Goal: Ask a question

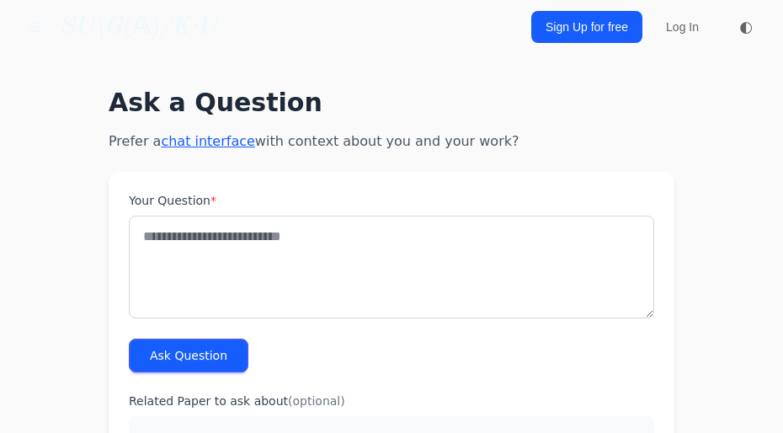
click at [182, 365] on button "Ask Question" at bounding box center [189, 356] width 120 height 34
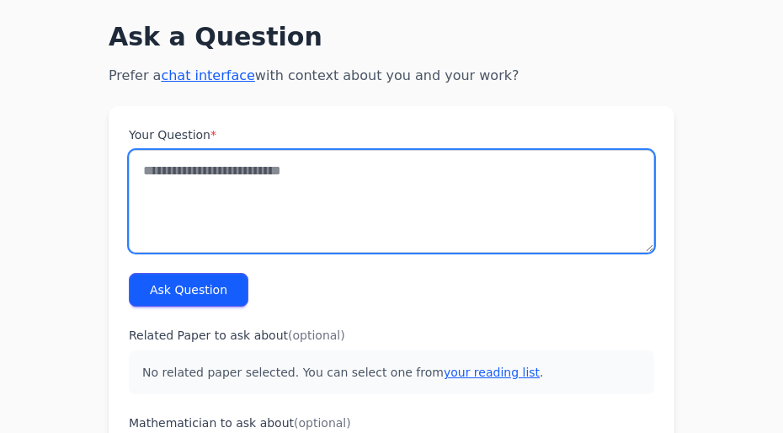
scroll to position [69, 0]
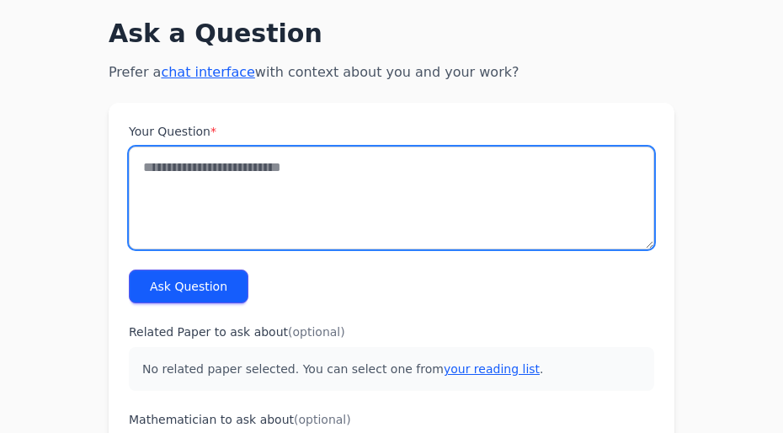
drag, startPoint x: 315, startPoint y: 228, endPoint x: 295, endPoint y: 218, distance: 22.6
click at [309, 226] on textarea "Your Question *" at bounding box center [392, 198] width 526 height 103
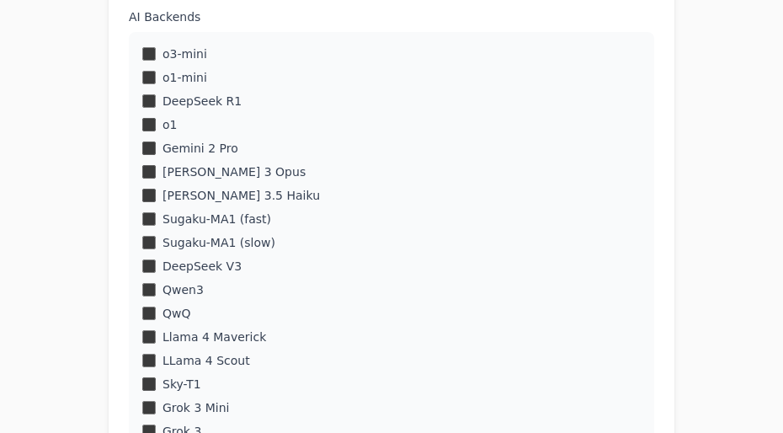
scroll to position [568, 0]
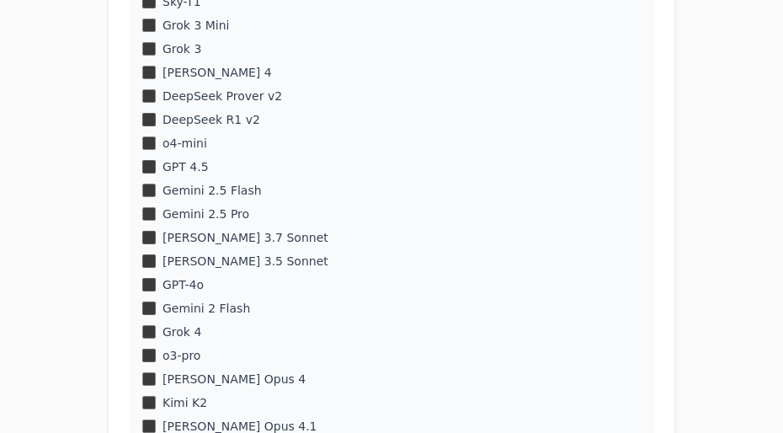
scroll to position [1154, 0]
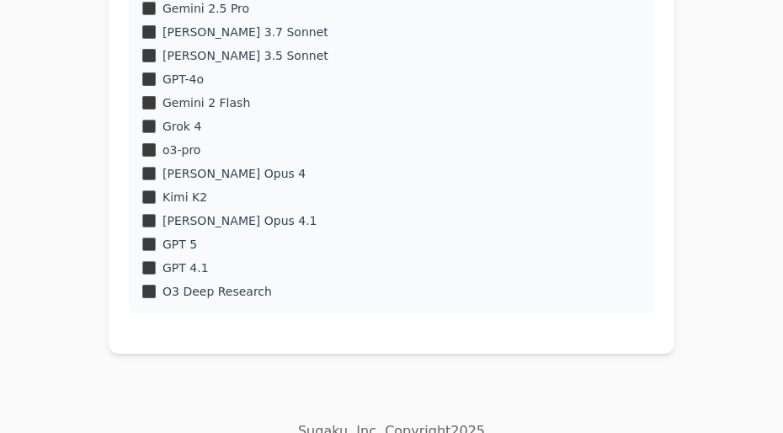
click at [153, 298] on div "O3 Deep Research" at bounding box center [391, 291] width 499 height 17
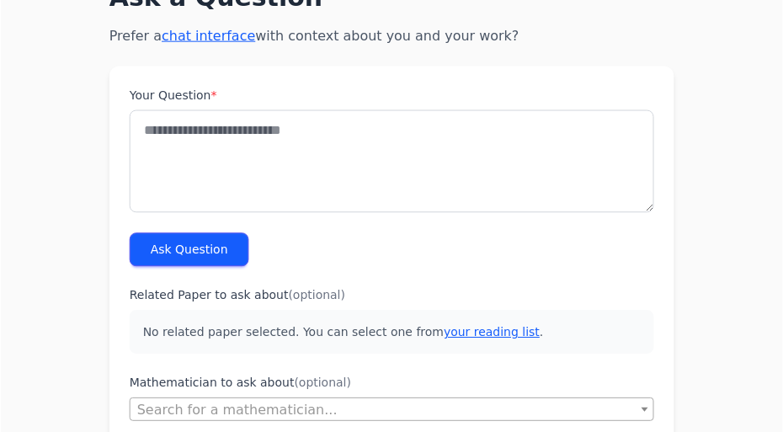
scroll to position [0, 0]
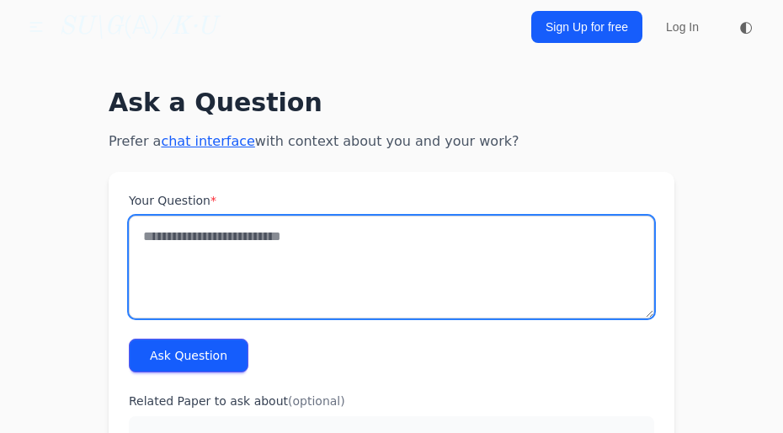
click at [231, 268] on textarea "Your Question *" at bounding box center [392, 267] width 526 height 103
paste textarea "**"
paste textarea "**********"
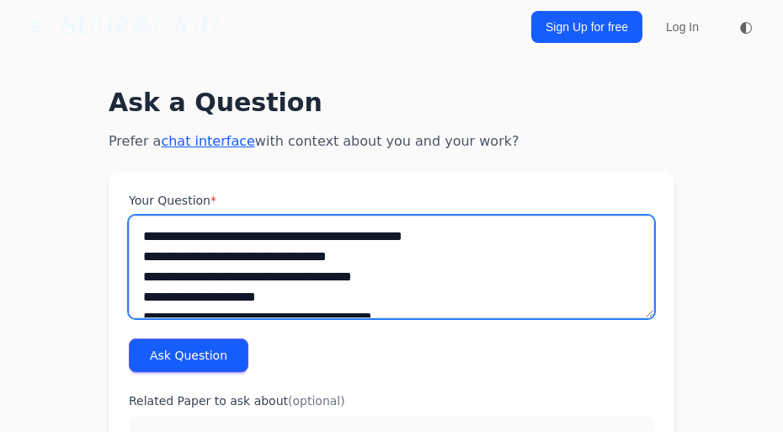
scroll to position [12419, 0]
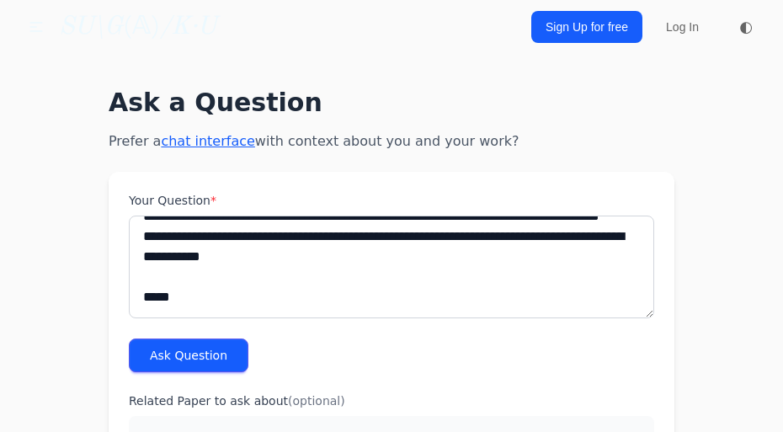
click at [208, 355] on button "Ask Question" at bounding box center [189, 356] width 120 height 34
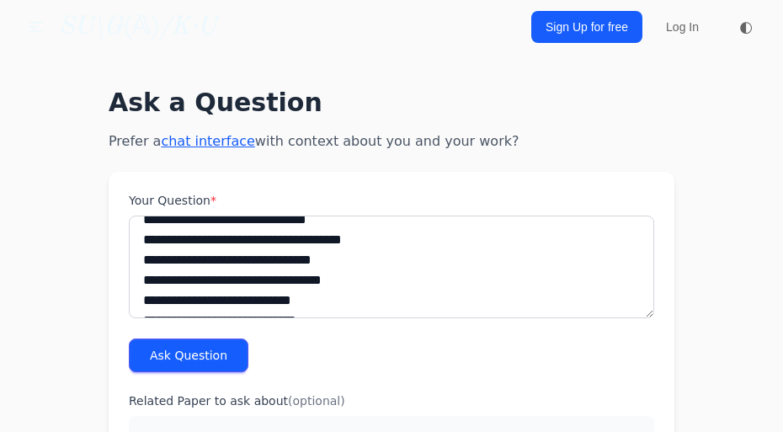
scroll to position [0, 0]
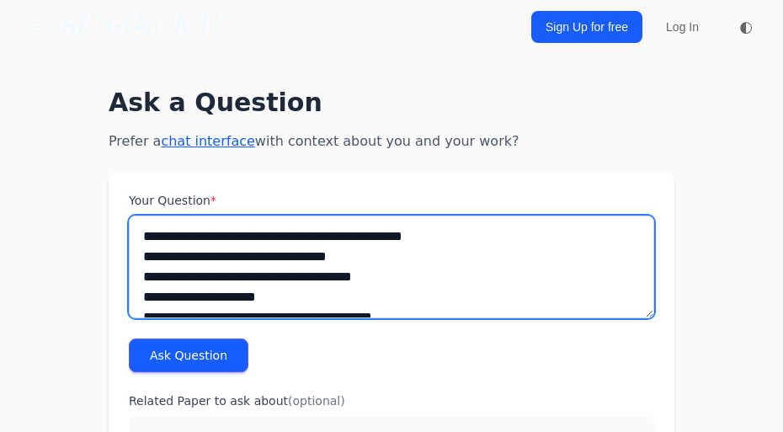
drag, startPoint x: 347, startPoint y: 238, endPoint x: 39, endPoint y: 238, distance: 308.3
click at [142, 234] on textarea "Your Question *" at bounding box center [392, 267] width 526 height 103
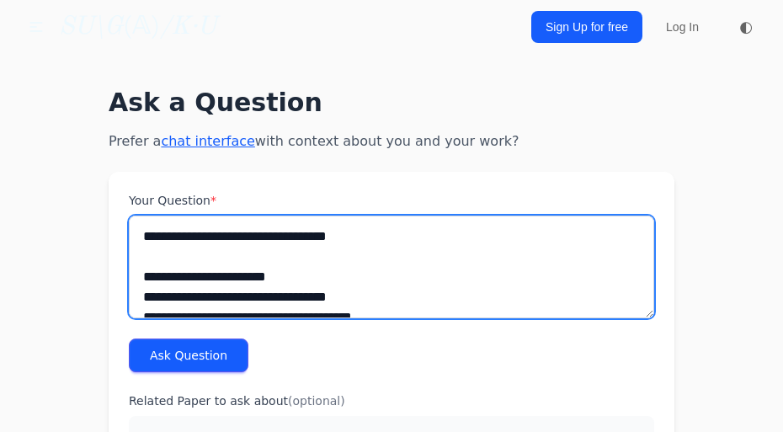
paste textarea "**********"
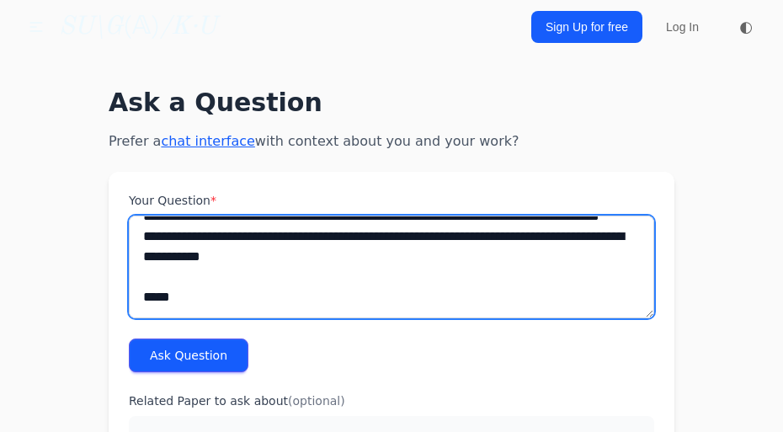
scroll to position [12472, 0]
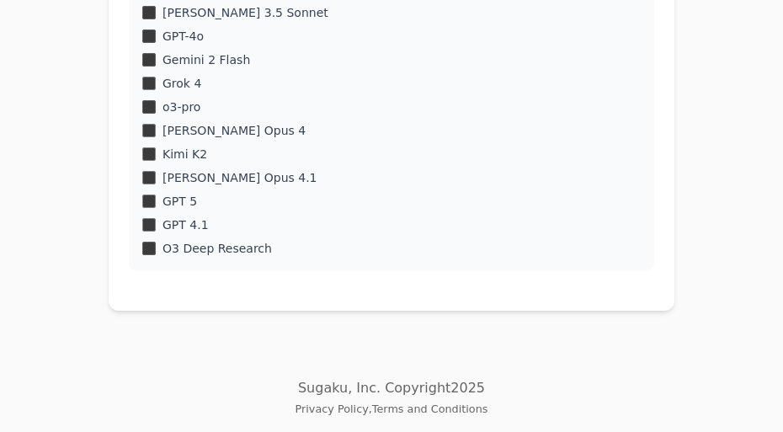
drag, startPoint x: 146, startPoint y: 227, endPoint x: 467, endPoint y: 414, distance: 372.1
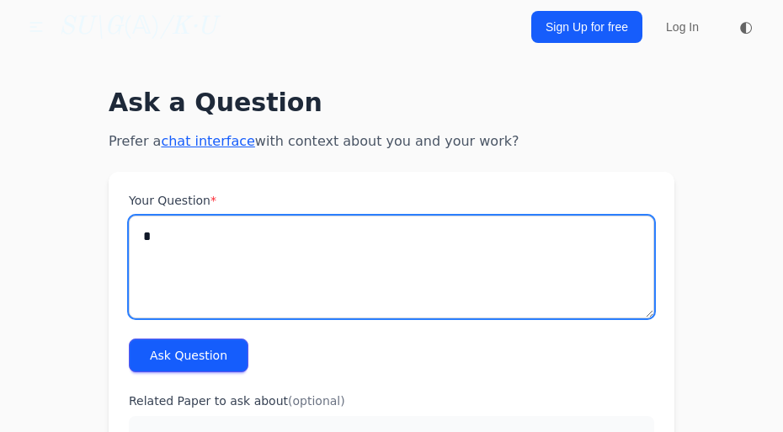
scroll to position [0, 0]
type textarea "**********"
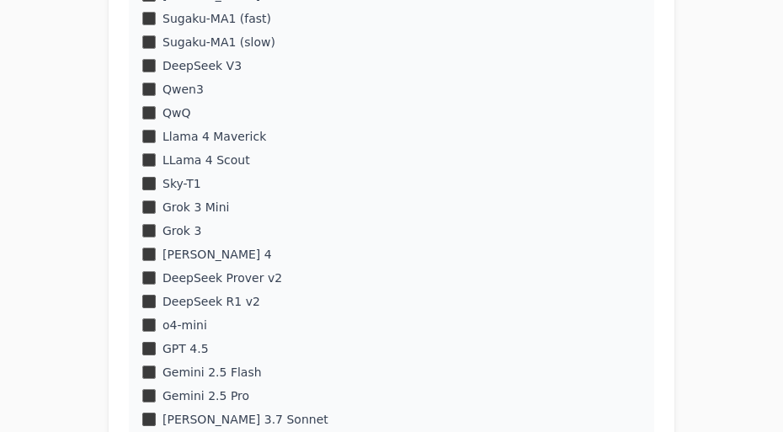
scroll to position [1197, 0]
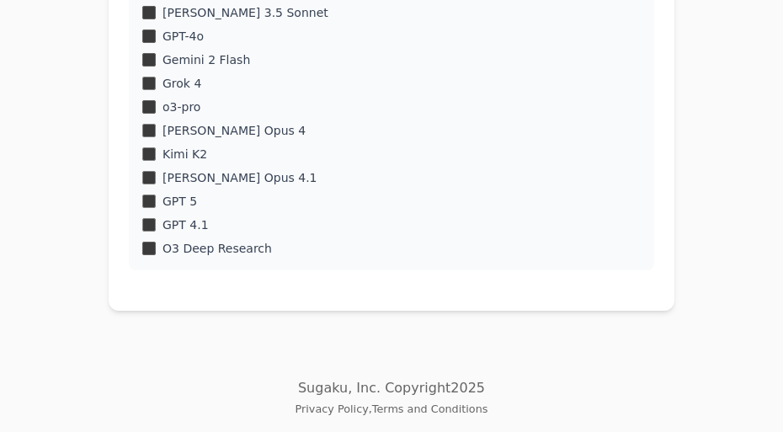
drag, startPoint x: 141, startPoint y: 237, endPoint x: 540, endPoint y: 533, distance: 496.6
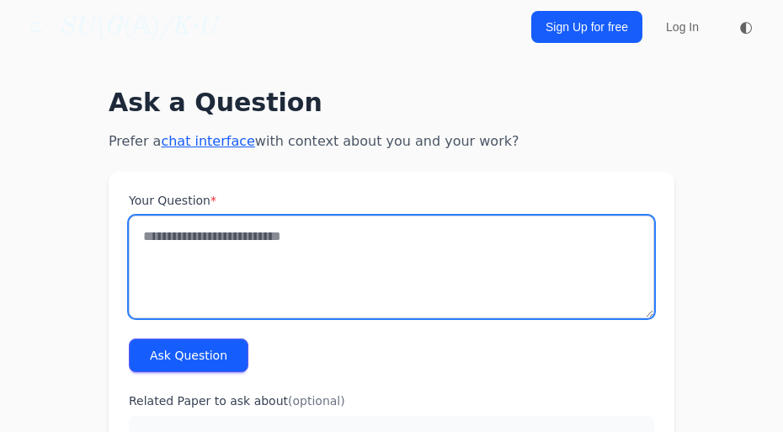
scroll to position [0, 0]
paste textarea "**********"
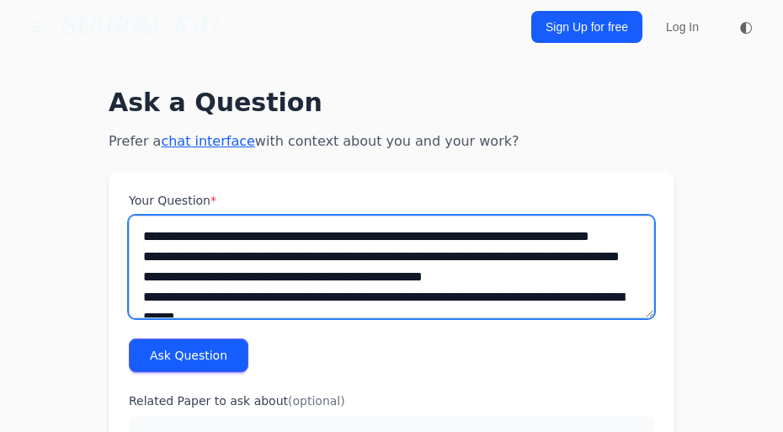
scroll to position [17978, 0]
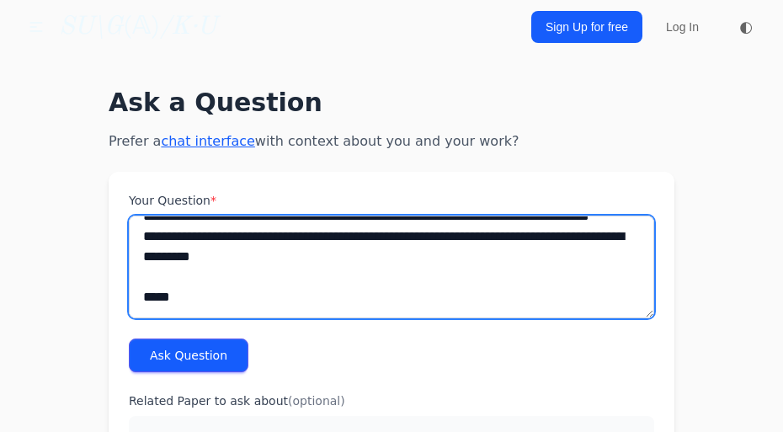
type textarea "**********"
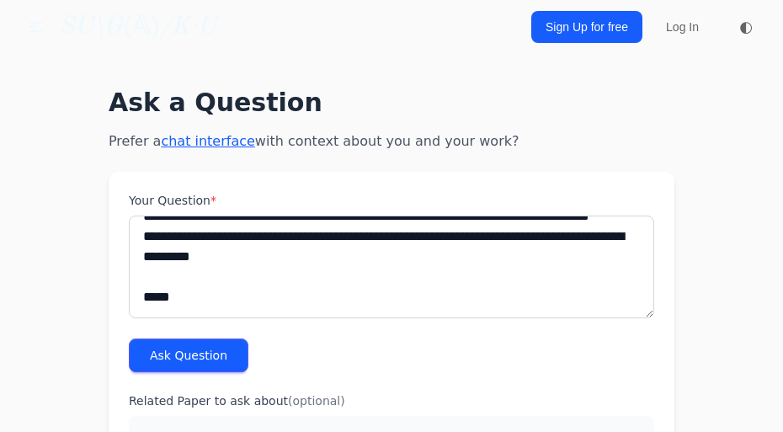
click at [206, 364] on button "Ask Question" at bounding box center [189, 356] width 120 height 34
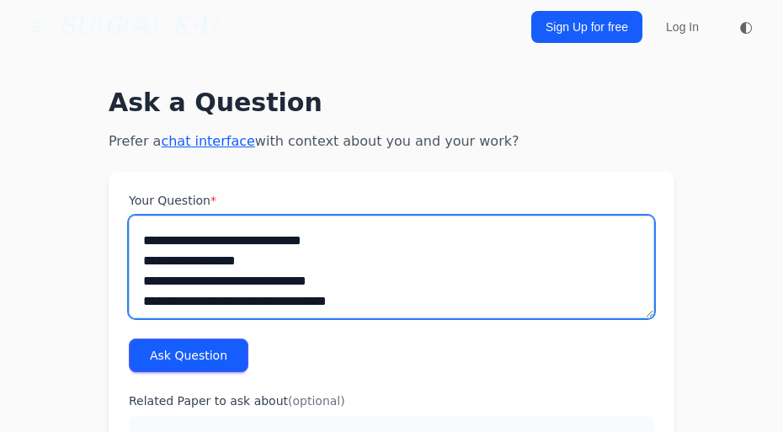
scroll to position [0, 0]
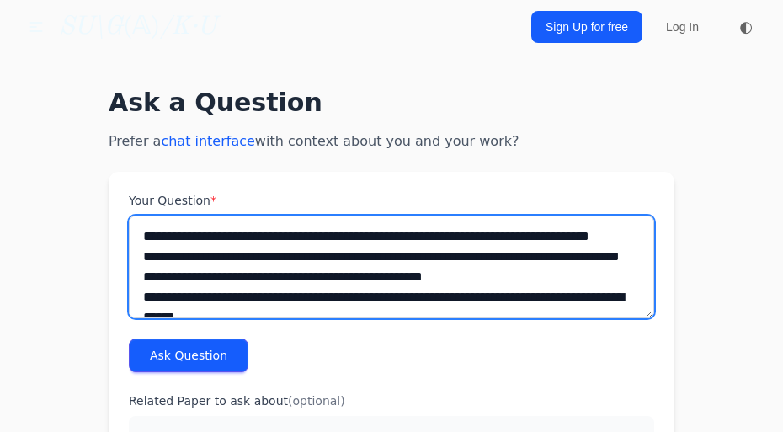
drag, startPoint x: 227, startPoint y: 312, endPoint x: -64, endPoint y: 3, distance: 424.2
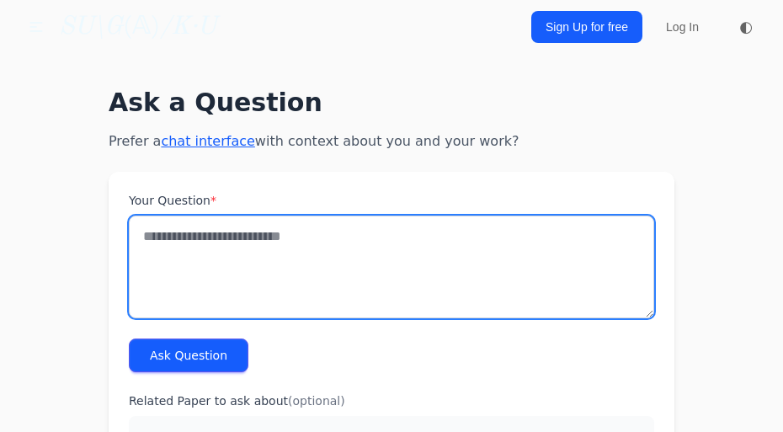
paste textarea "**********"
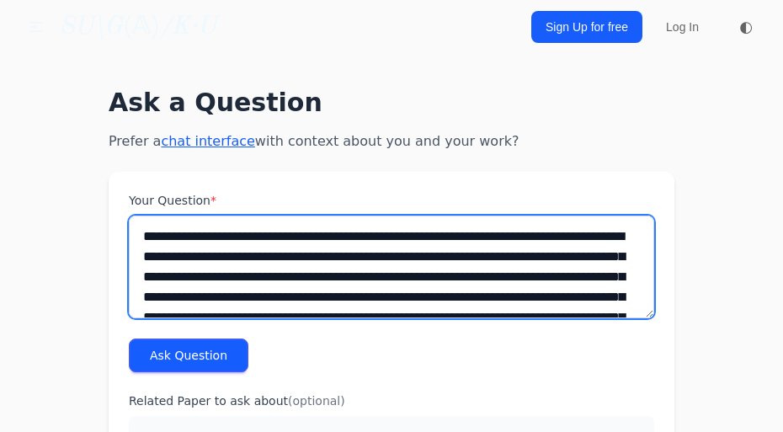
scroll to position [10236, 0]
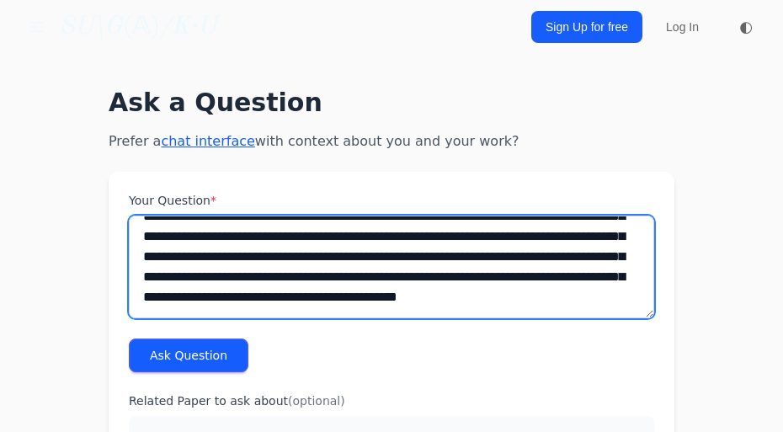
type textarea "**********"
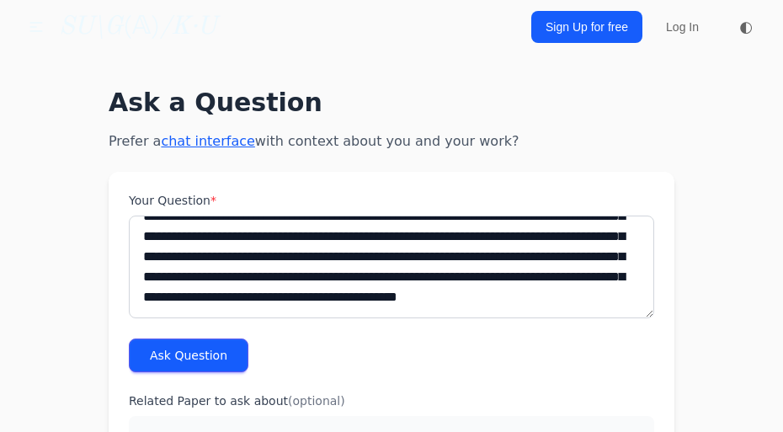
click at [201, 354] on button "Ask Question" at bounding box center [189, 356] width 120 height 34
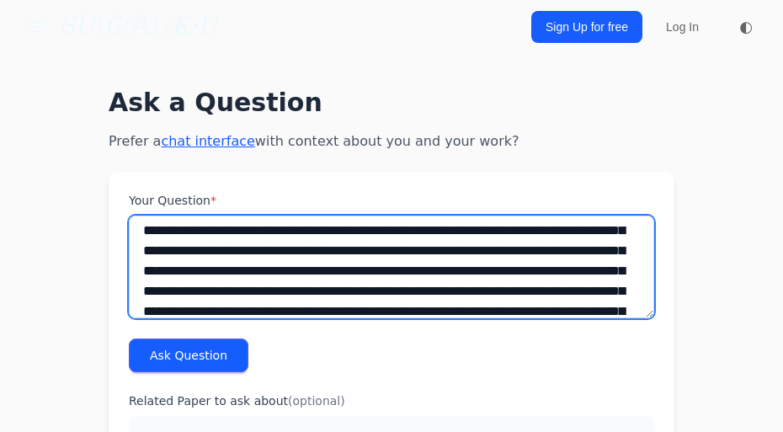
scroll to position [0, 0]
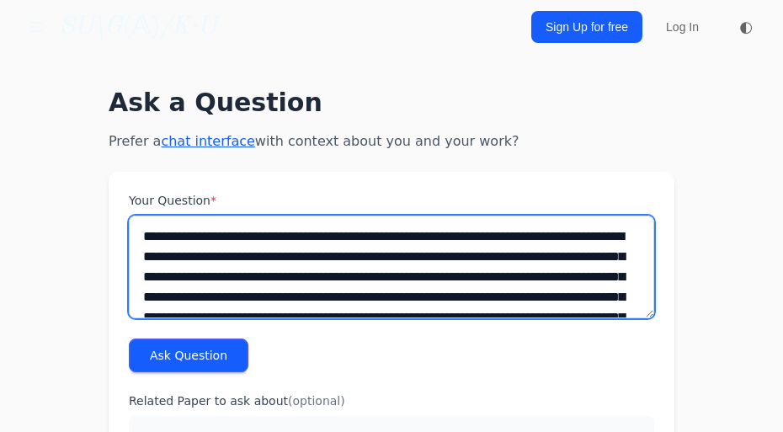
drag, startPoint x: 615, startPoint y: 305, endPoint x: -127, endPoint y: -71, distance: 831.7
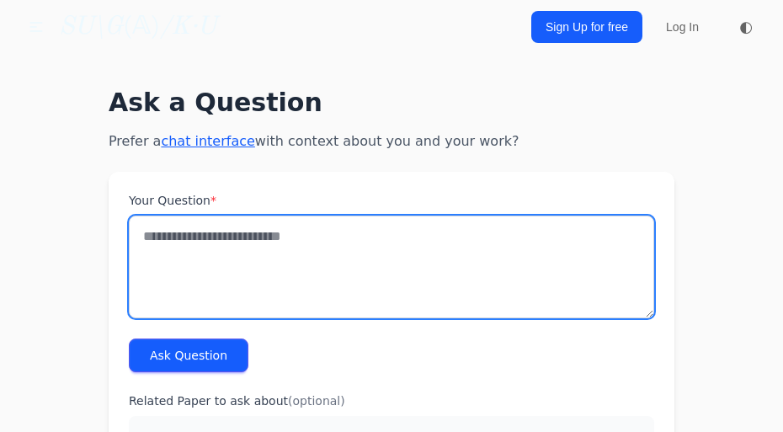
paste textarea "**********"
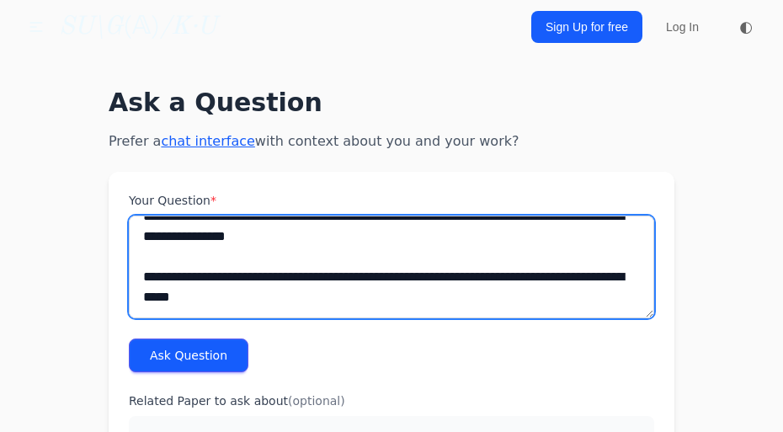
scroll to position [24701, 0]
drag, startPoint x: 270, startPoint y: 305, endPoint x: 50, endPoint y: 275, distance: 222.7
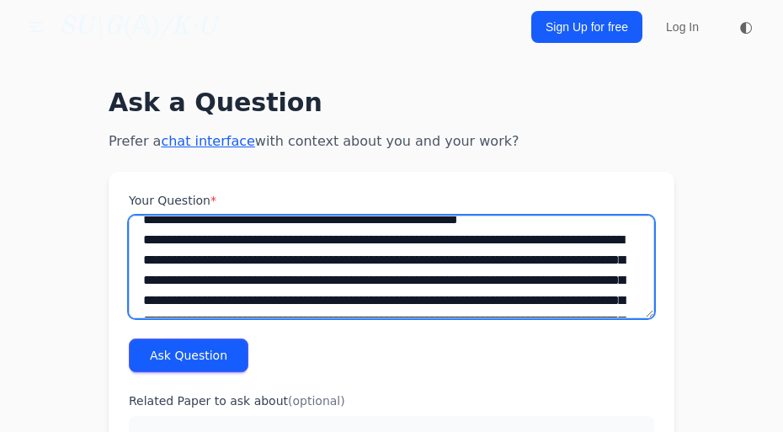
scroll to position [0, 0]
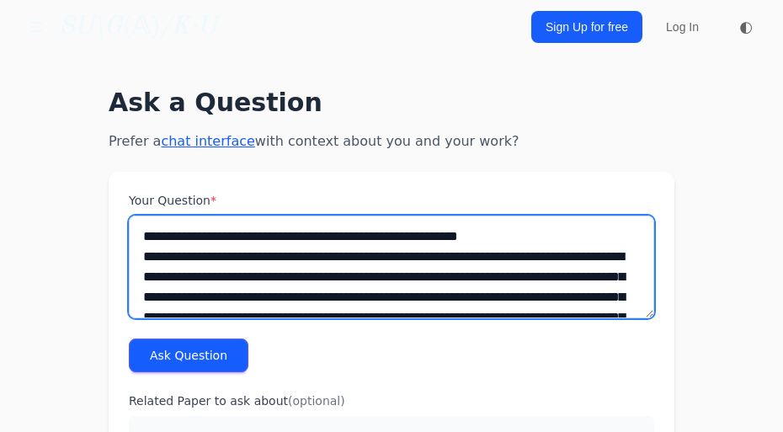
type textarea "**********"
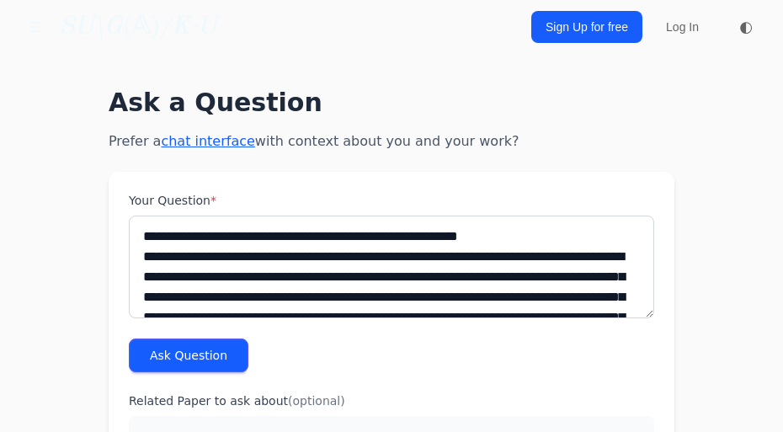
click at [192, 366] on button "Ask Question" at bounding box center [189, 356] width 120 height 34
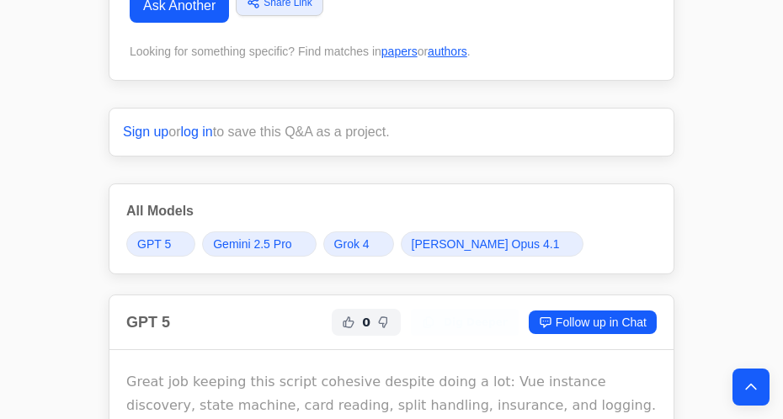
scroll to position [16317, 0]
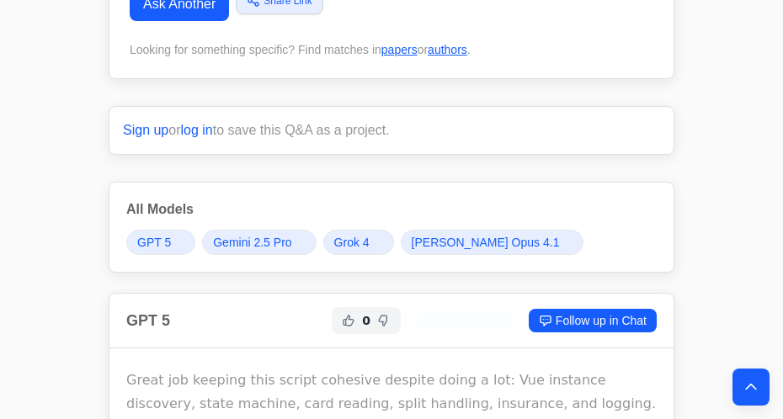
drag, startPoint x: 312, startPoint y: 315, endPoint x: 122, endPoint y: 323, distance: 190.5
copy div "Critical fix: don’t tie bot logic to Logger sampling - Issue: GameLoop.loop sho…"
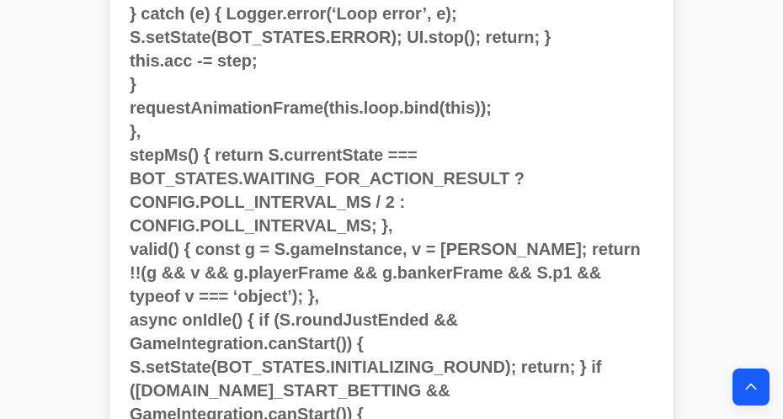
scroll to position [10196, 0]
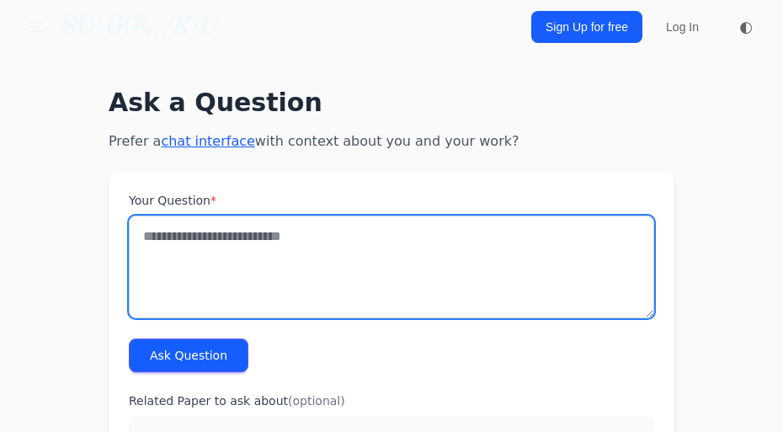
click at [238, 270] on textarea "Your Question *" at bounding box center [392, 267] width 526 height 103
paste textarea "**********"
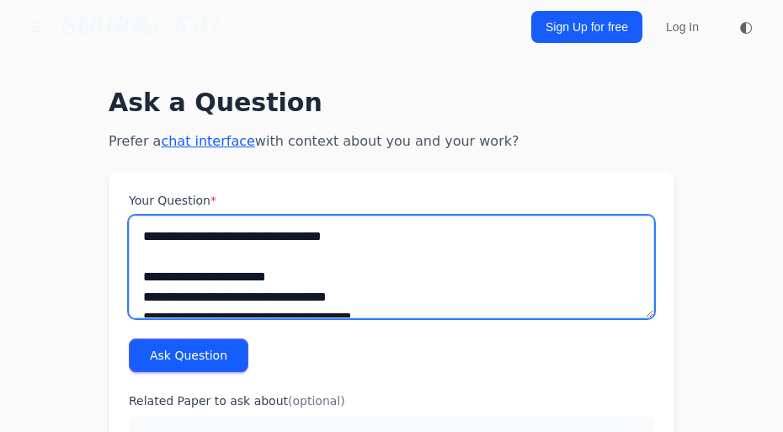
click at [420, 237] on textarea "Your Question *" at bounding box center [392, 267] width 526 height 103
paste textarea "**********"
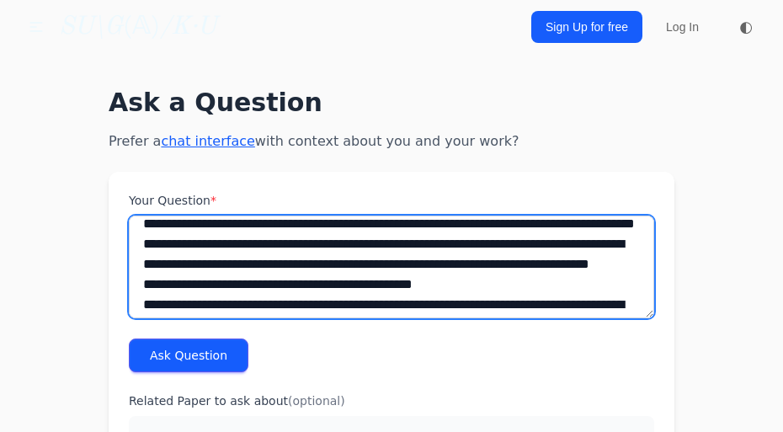
scroll to position [617, 0]
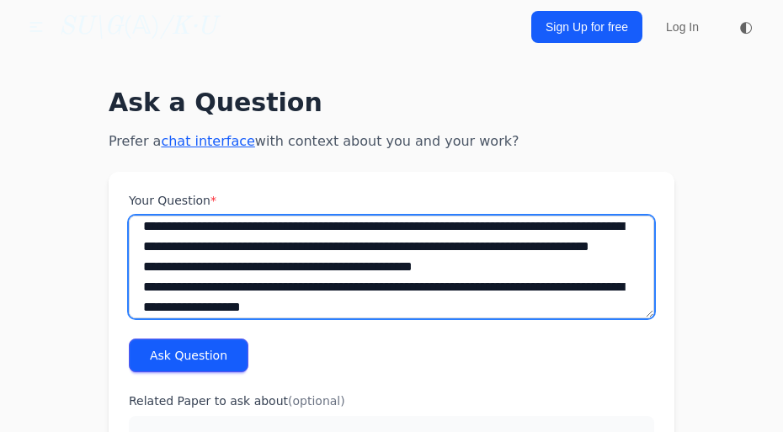
drag, startPoint x: 250, startPoint y: 296, endPoint x: 137, endPoint y: 268, distance: 116.2
click at [137, 268] on textarea "Your Question *" at bounding box center [392, 267] width 526 height 103
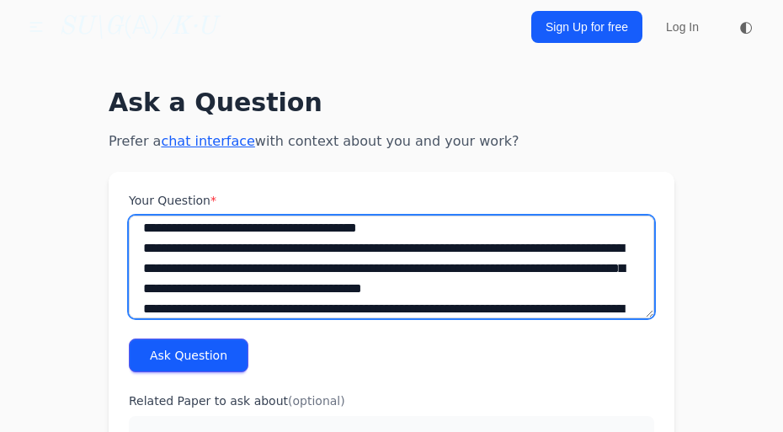
scroll to position [1908, 0]
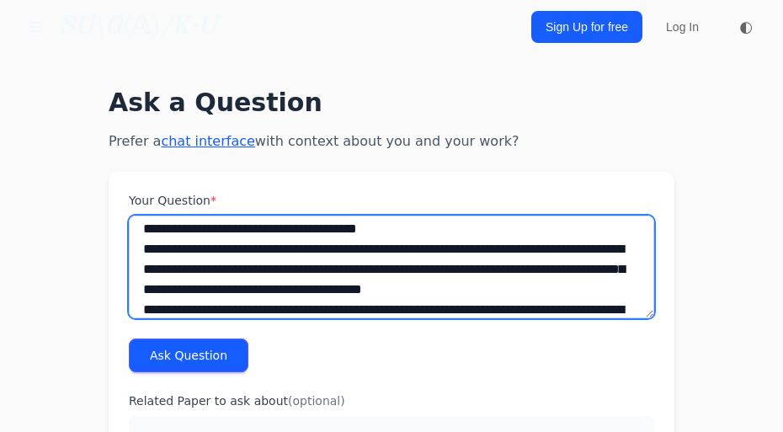
type textarea "**********"
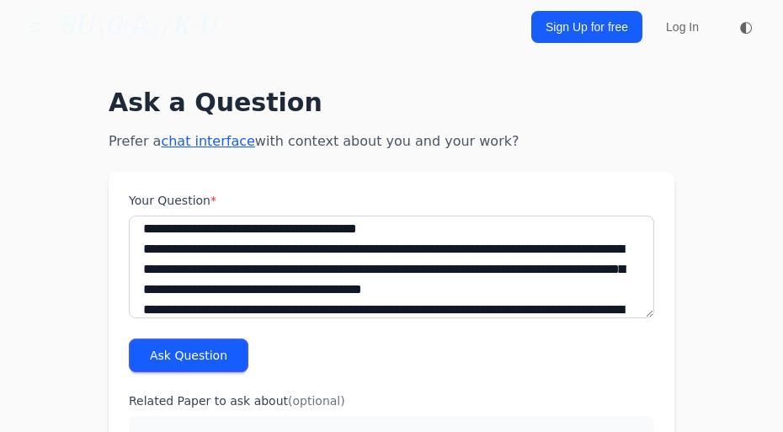
click at [181, 358] on button "Ask Question" at bounding box center [189, 356] width 120 height 34
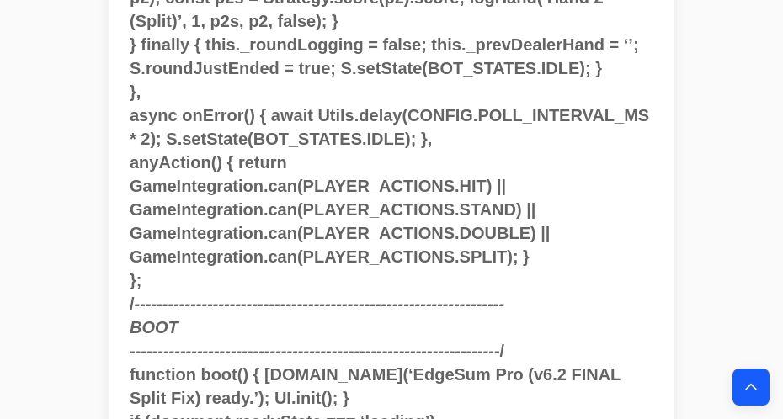
scroll to position [20269, 0]
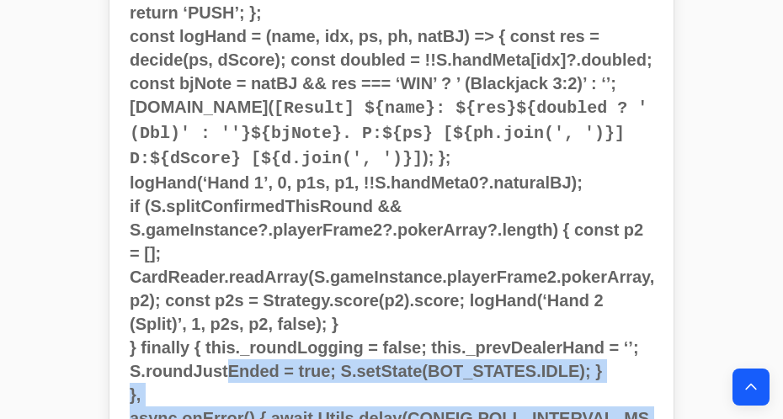
drag, startPoint x: 243, startPoint y: 327, endPoint x: 144, endPoint y: 162, distance: 192.3
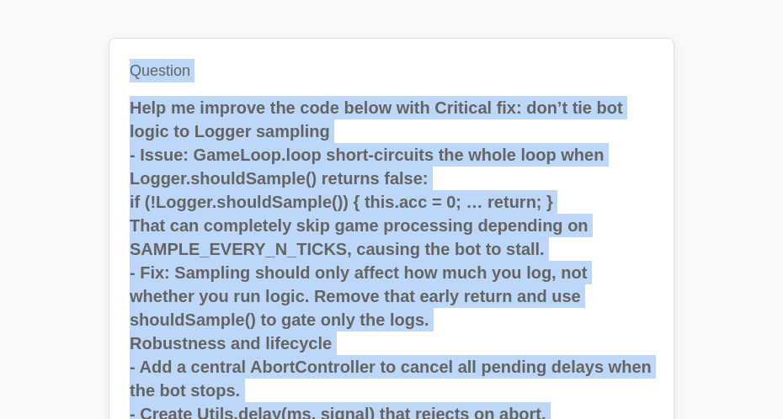
scroll to position [0, 0]
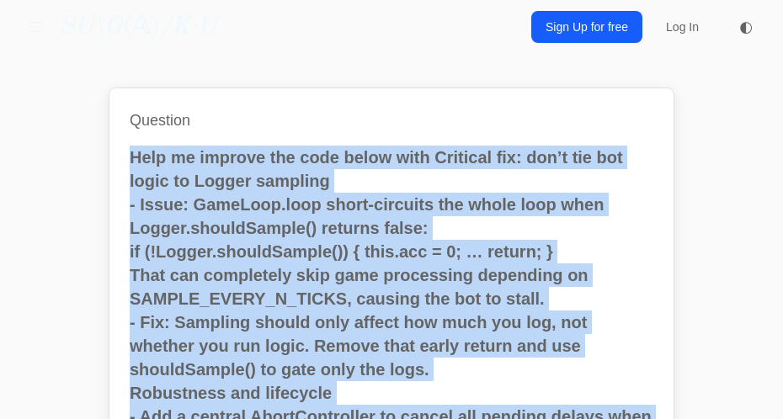
drag, startPoint x: 174, startPoint y: 93, endPoint x: 132, endPoint y: 155, distance: 74.5
copy h2 "Help me improve the code below with Critical fix: don’t tie bot logic to Logger…"
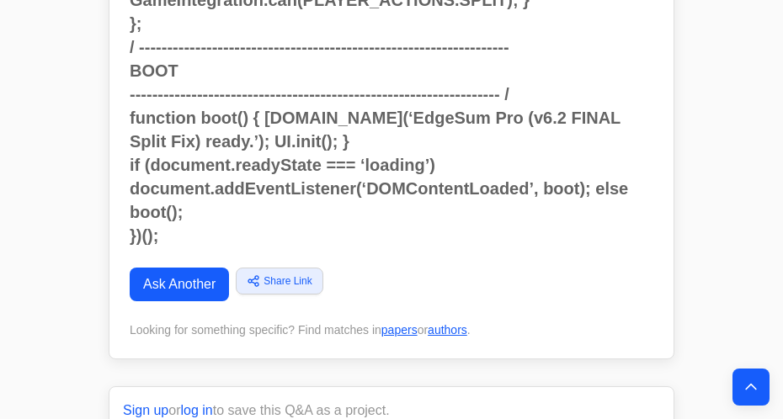
scroll to position [22666, 0]
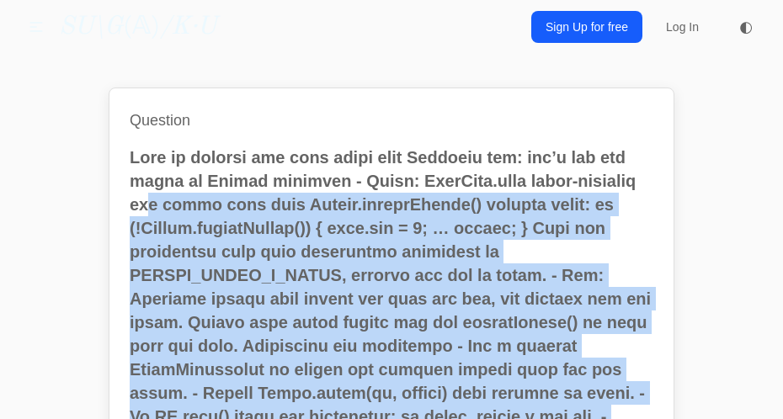
drag, startPoint x: 196, startPoint y: 400, endPoint x: 117, endPoint y: 112, distance: 298.7
copy div "Loremips Dolo si ametcon adi elit seddo eius Temporin utl: etd’m ali eni admin …"
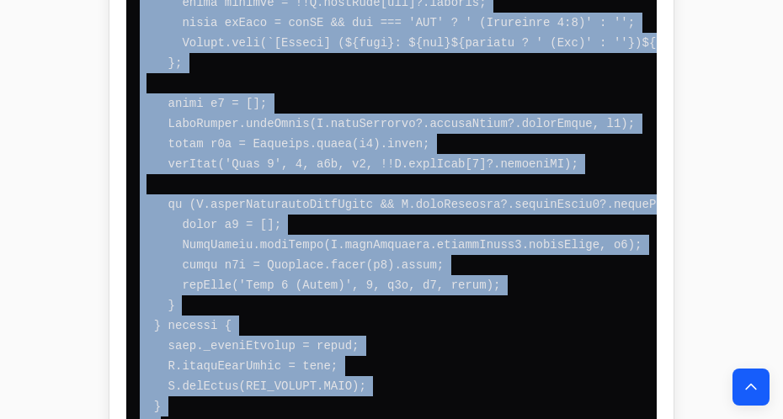
scroll to position [56606, 0]
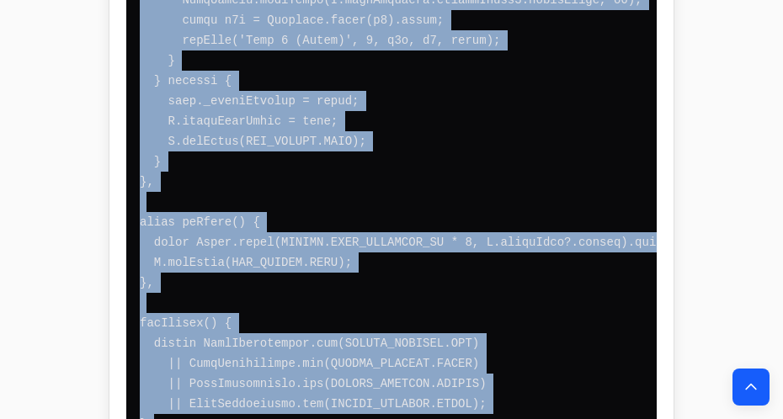
drag, startPoint x: 126, startPoint y: 109, endPoint x: 339, endPoint y: 246, distance: 252.8
copy div "// ==UserScript== // @name EdgeSum Pro (FINAL, decoupled sampling + robust life…"
